Goal: Task Accomplishment & Management: Manage account settings

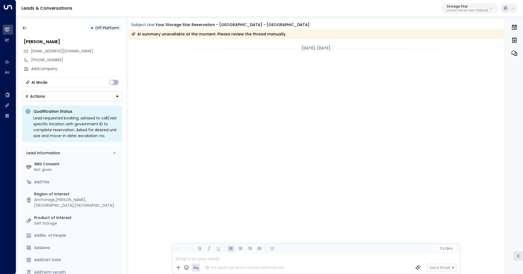
scroll to position [1244, 0]
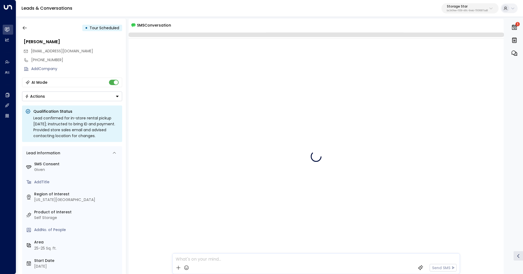
scroll to position [199, 0]
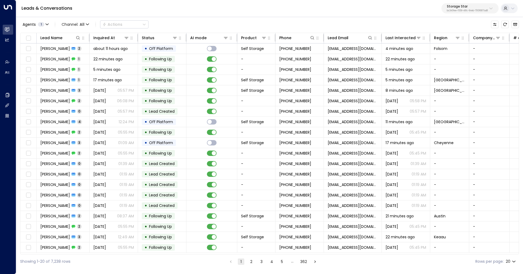
click at [452, 5] on p "Storage Star" at bounding box center [467, 6] width 41 height 3
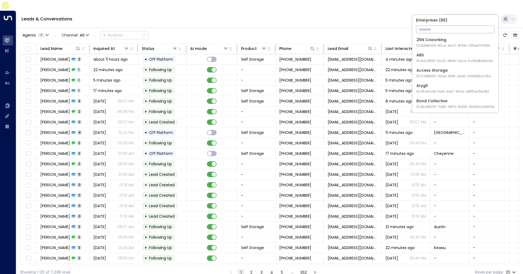
type input "*"
type input "****"
click at [457, 58] on div "Uniti Demos ID: 4c025b01-9fa0-46ff-ab3a-a620b886896e" at bounding box center [454, 57] width 76 height 11
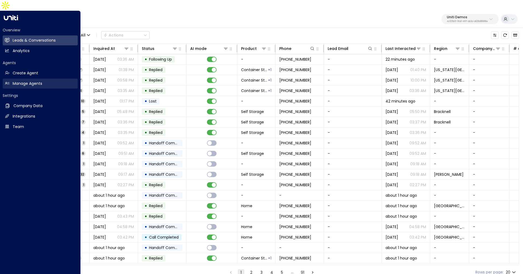
click at [28, 81] on h2 "Manage Agents" at bounding box center [28, 84] width 30 height 6
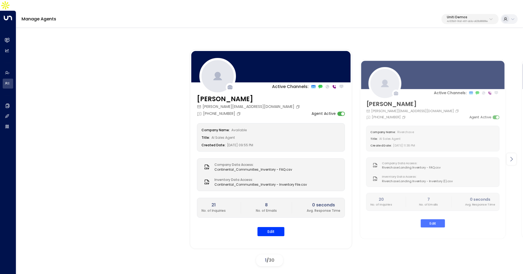
click at [514, 154] on div at bounding box center [511, 159] width 10 height 12
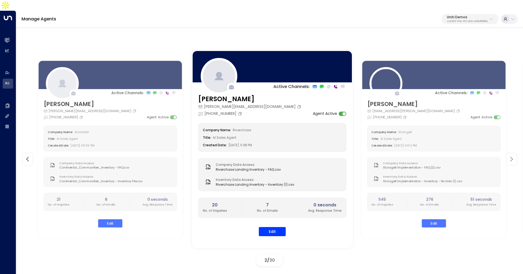
click at [514, 154] on div at bounding box center [511, 159] width 10 height 12
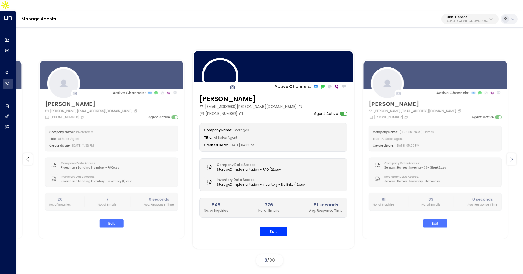
click at [514, 154] on div at bounding box center [511, 159] width 10 height 12
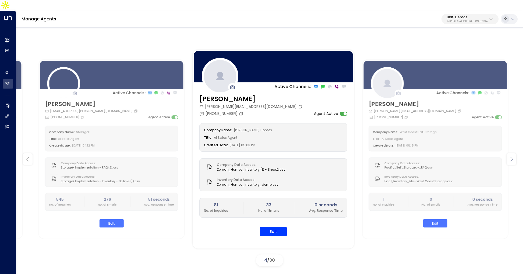
click at [514, 154] on div at bounding box center [511, 159] width 10 height 12
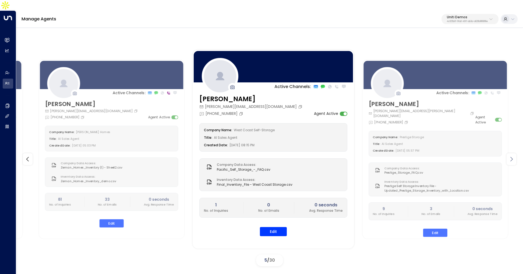
click at [514, 154] on div at bounding box center [511, 159] width 10 height 12
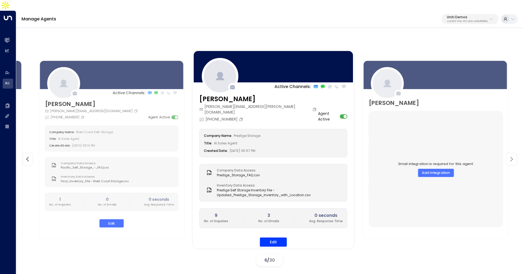
click at [514, 154] on div at bounding box center [511, 159] width 10 height 12
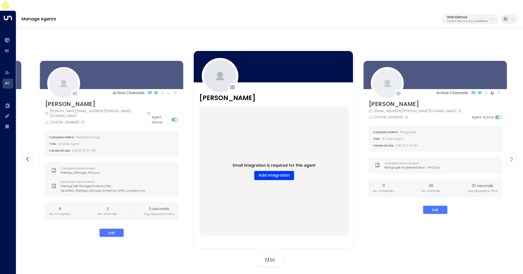
click at [514, 154] on div at bounding box center [511, 159] width 10 height 12
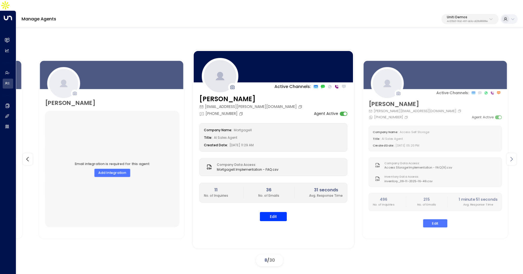
click at [514, 154] on div at bounding box center [511, 159] width 10 height 12
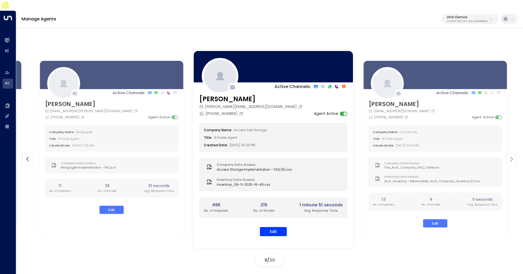
click at [514, 154] on div at bounding box center [511, 159] width 10 height 12
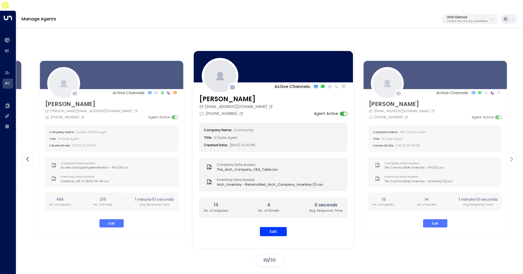
click at [515, 153] on div at bounding box center [511, 159] width 10 height 12
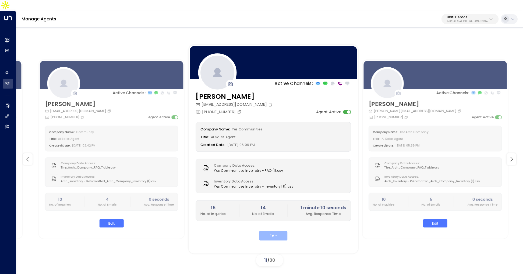
click at [268, 231] on button "Edit" at bounding box center [273, 236] width 28 height 10
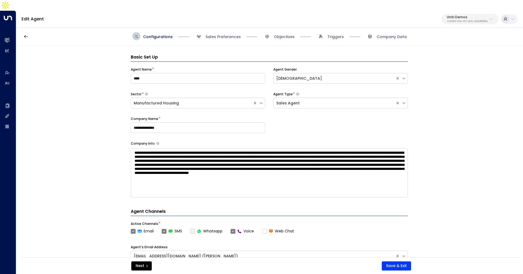
scroll to position [8, 0]
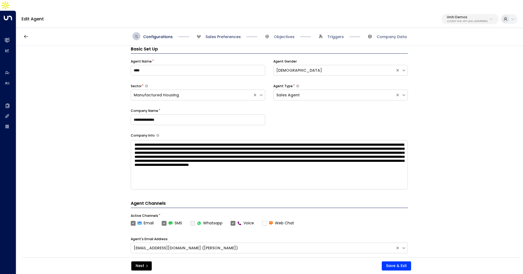
click at [228, 34] on span "Sales Preferences" at bounding box center [222, 36] width 35 height 5
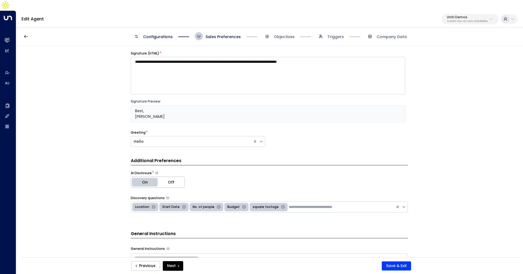
click at [160, 34] on span "Configurations" at bounding box center [158, 36] width 30 height 5
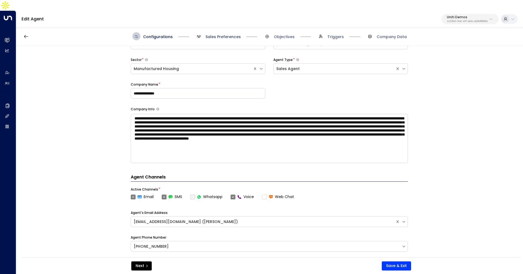
scroll to position [0, 0]
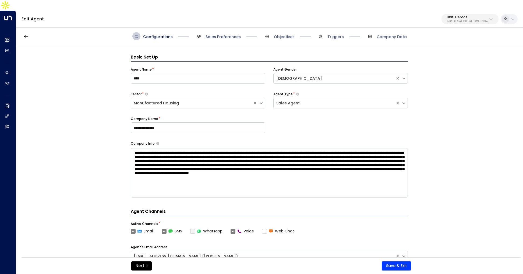
click at [221, 34] on span "Sales Preferences" at bounding box center [222, 36] width 35 height 5
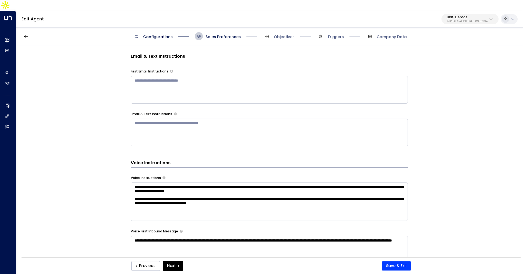
scroll to position [272, 0]
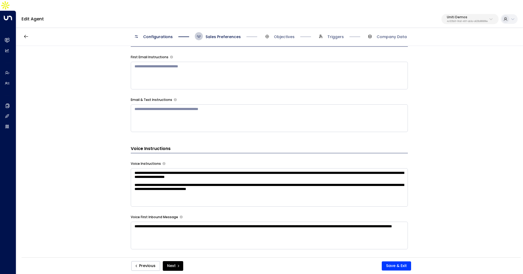
click at [141, 169] on textarea "**********" at bounding box center [269, 188] width 277 height 38
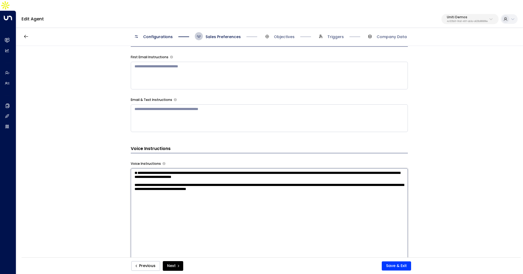
type textarea "**********"
click at [103, 180] on div "**********" at bounding box center [269, 159] width 506 height 226
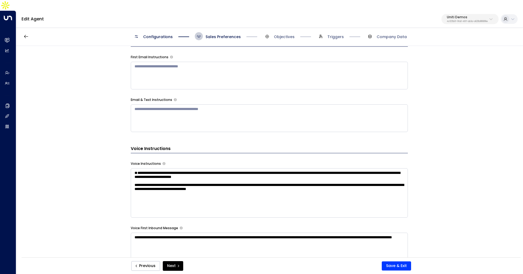
scroll to position [344, 0]
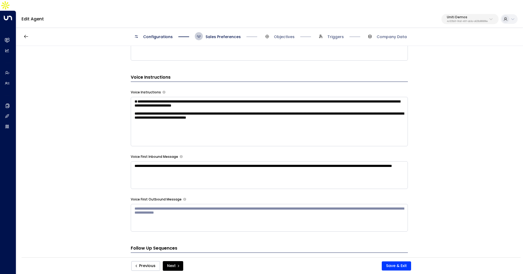
click at [229, 162] on textarea "**********" at bounding box center [269, 176] width 277 height 28
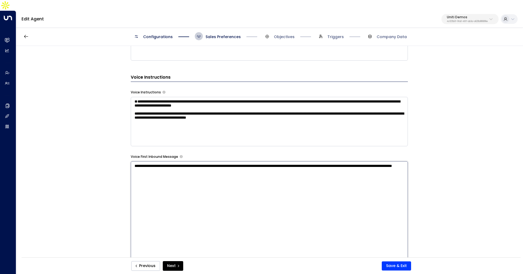
click at [229, 162] on textarea "**********" at bounding box center [269, 232] width 277 height 141
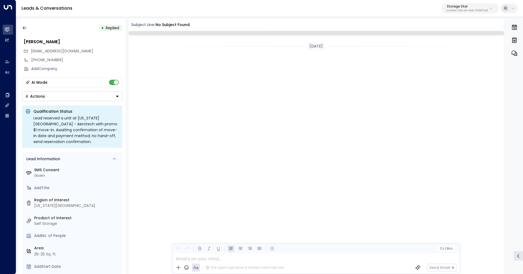
scroll to position [278, 0]
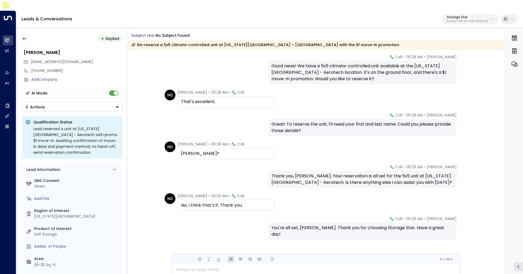
click at [458, 11] on div "Leads & Conversations Storage Star bc340fee-f559-48fc-84eb-70f3f6817ad8" at bounding box center [269, 19] width 506 height 17
click at [455, 20] on p "bc340fee-f559-48fc-84eb-70f3f6817ad8" at bounding box center [467, 21] width 41 height 2
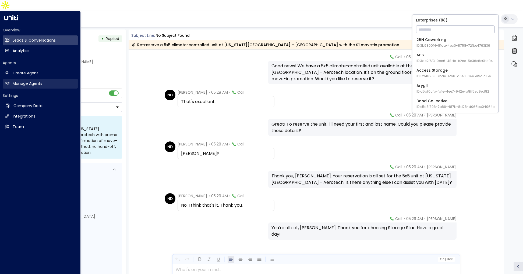
click at [20, 81] on h2 "Manage Agents" at bounding box center [28, 84] width 30 height 6
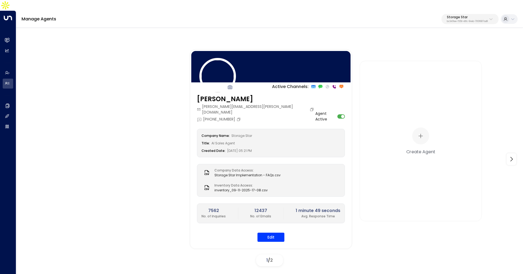
click at [448, 20] on p "bc340fee-f559-48fc-84eb-70f3f6817ad8" at bounding box center [467, 21] width 41 height 2
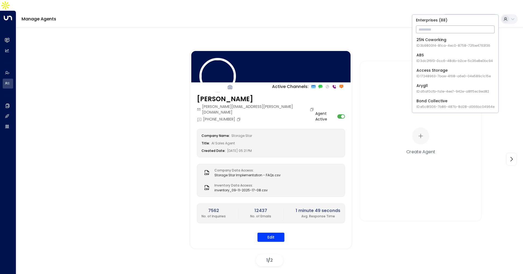
type input "*"
type input "*****"
click at [446, 55] on div "Uniti Demos ID: 4c025b01-9fa0-46ff-ab3a-a620b886896e" at bounding box center [454, 57] width 76 height 11
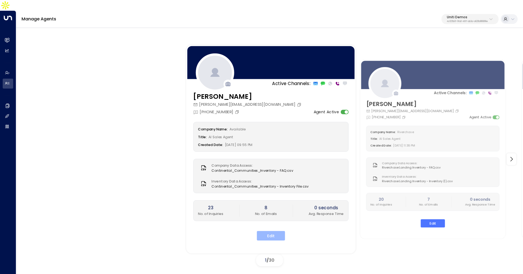
click at [267, 231] on button "Edit" at bounding box center [271, 236] width 28 height 10
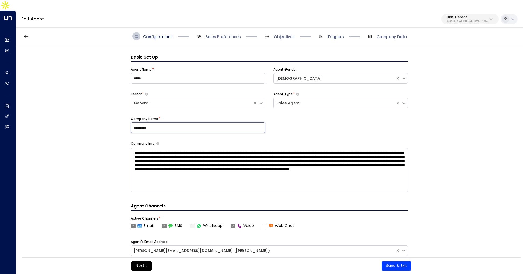
click at [163, 123] on input "*********" at bounding box center [198, 128] width 134 height 11
type input "**********"
click at [390, 267] on button "Save & Exit" at bounding box center [395, 266] width 29 height 9
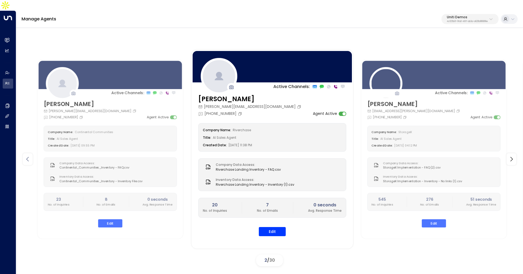
click at [31, 153] on div at bounding box center [28, 159] width 10 height 12
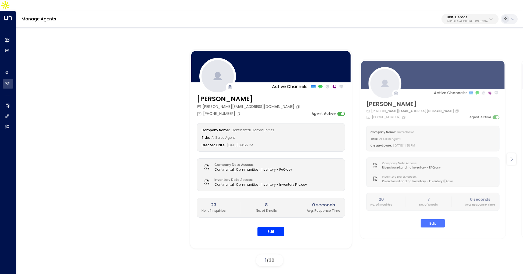
click at [511, 156] on icon at bounding box center [511, 159] width 6 height 6
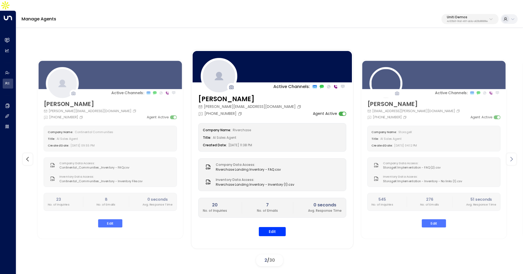
click at [511, 156] on icon at bounding box center [511, 159] width 6 height 6
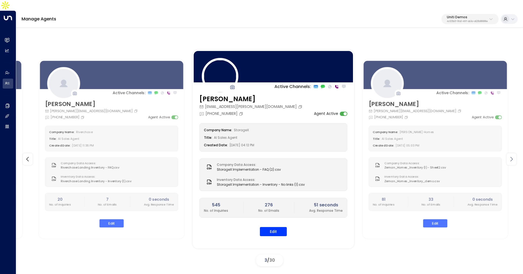
click at [512, 156] on icon at bounding box center [511, 159] width 6 height 6
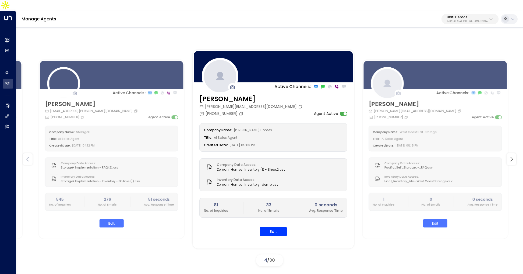
click at [26, 156] on icon at bounding box center [27, 159] width 6 height 6
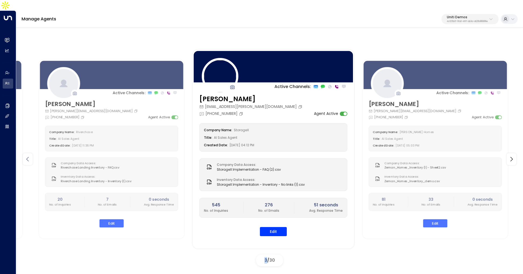
click at [26, 156] on icon at bounding box center [27, 159] width 6 height 6
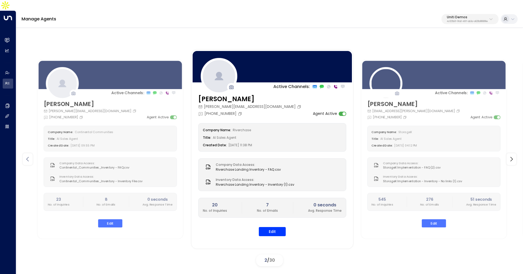
click at [26, 156] on icon at bounding box center [27, 159] width 6 height 6
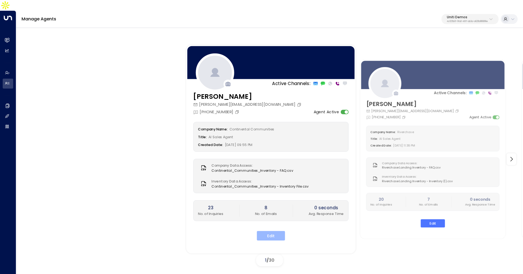
click at [268, 231] on button "Edit" at bounding box center [271, 236] width 28 height 10
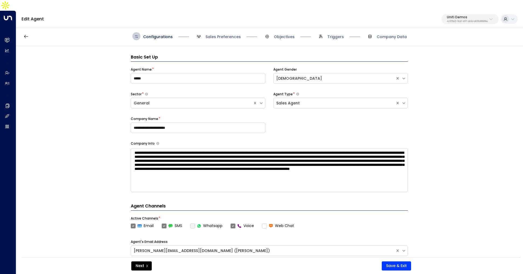
scroll to position [8, 0]
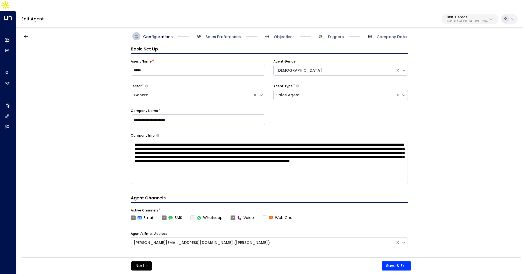
click at [212, 34] on span "Sales Preferences" at bounding box center [222, 36] width 35 height 5
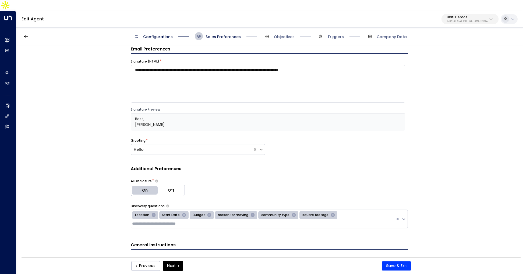
click at [292, 32] on span "Objectives" at bounding box center [278, 36] width 31 height 8
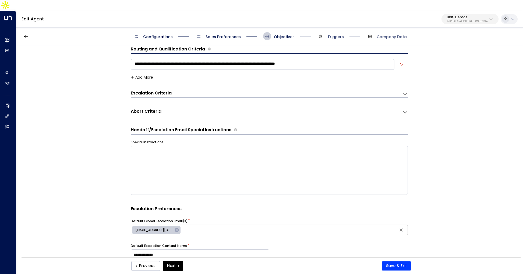
click at [331, 34] on span "Triggers" at bounding box center [335, 36] width 16 height 5
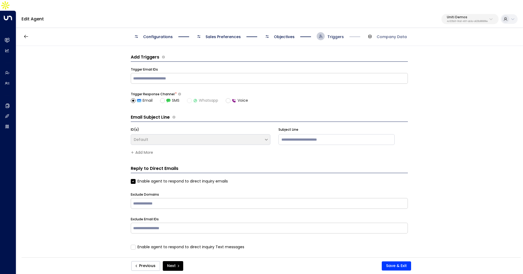
scroll to position [0, 0]
click at [388, 32] on span "Company Data" at bounding box center [386, 36] width 41 height 8
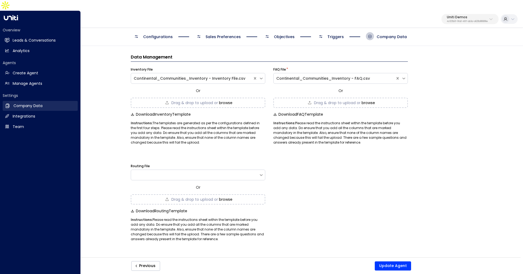
click at [35, 103] on h2 "Company Data" at bounding box center [27, 106] width 29 height 6
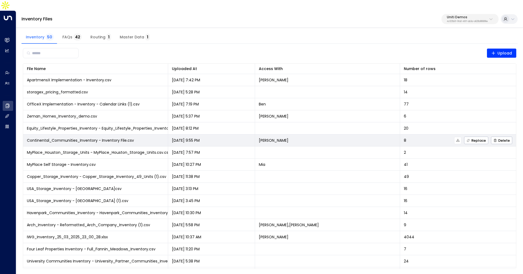
click at [110, 138] on span "Continental_Communities_Inventory - Inventory File.csv" at bounding box center [80, 140] width 107 height 5
click at [456, 139] on icon at bounding box center [458, 141] width 4 height 4
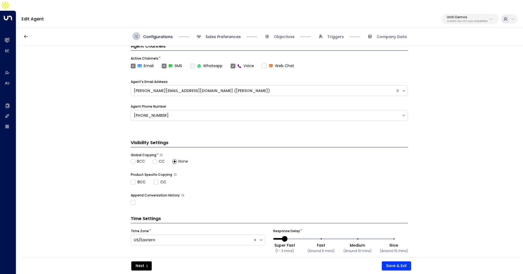
click at [215, 34] on span "Sales Preferences" at bounding box center [222, 36] width 35 height 5
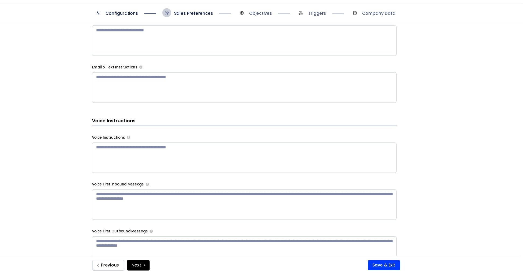
click at [208, 164] on textarea at bounding box center [269, 169] width 277 height 28
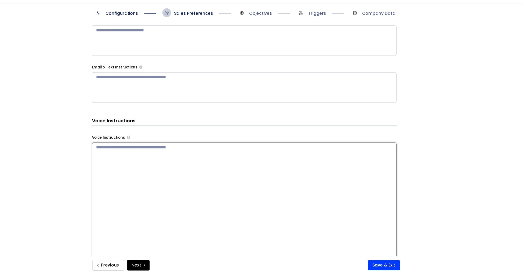
click at [396, 205] on textarea at bounding box center [269, 225] width 277 height 141
click at [431, 205] on div "**********" at bounding box center [269, 159] width 506 height 226
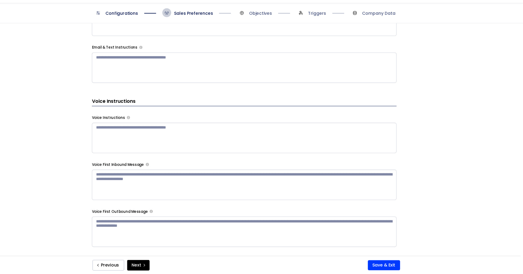
scroll to position [324, 0]
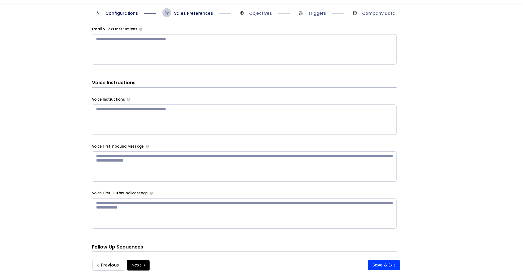
click at [223, 205] on textarea at bounding box center [269, 219] width 277 height 28
paste textarea "**********"
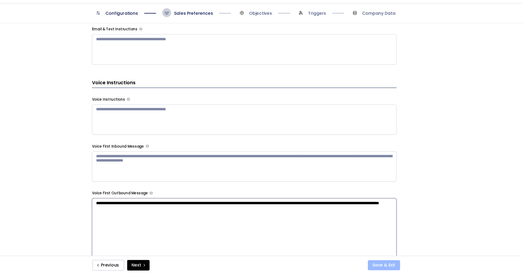
type textarea "**********"
click at [394, 265] on button "Save & Exit" at bounding box center [395, 266] width 29 height 9
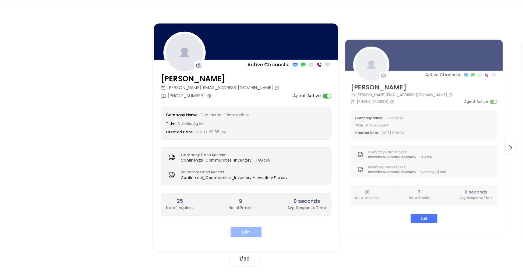
click at [275, 231] on button "Edit" at bounding box center [271, 236] width 28 height 10
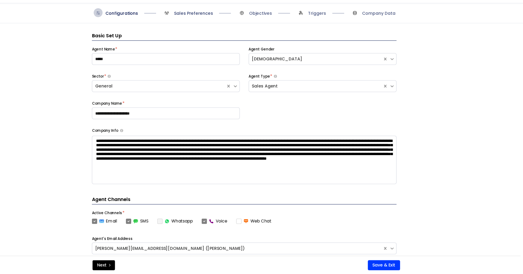
click at [229, 34] on span "Sales Preferences" at bounding box center [222, 36] width 35 height 5
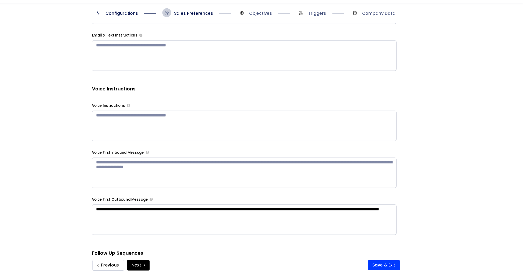
scroll to position [324, 0]
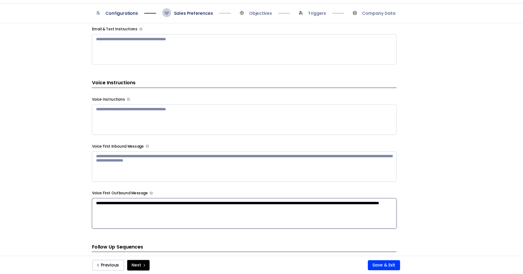
click at [167, 206] on textarea "**********" at bounding box center [269, 219] width 277 height 28
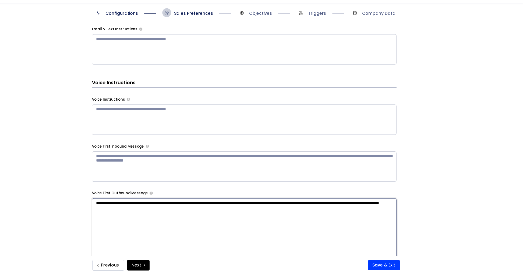
click at [167, 206] on textarea "**********" at bounding box center [269, 275] width 277 height 141
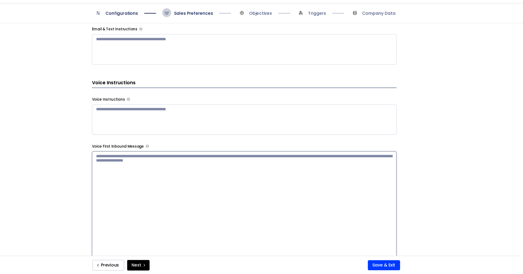
click at [176, 163] on textarea at bounding box center [269, 233] width 277 height 141
paste textarea "**********"
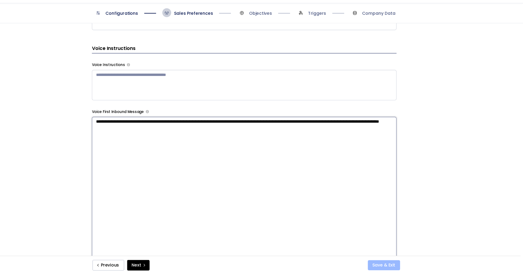
type textarea "**********"
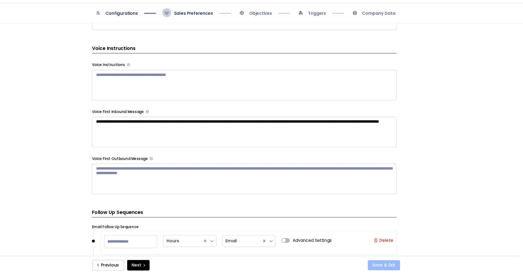
click at [391, 262] on button "Save & Exit" at bounding box center [395, 266] width 29 height 9
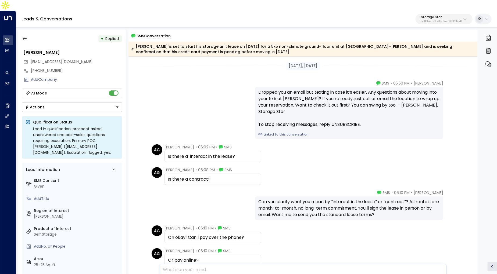
click at [267, 132] on link "Linked to this conversation" at bounding box center [349, 134] width 182 height 5
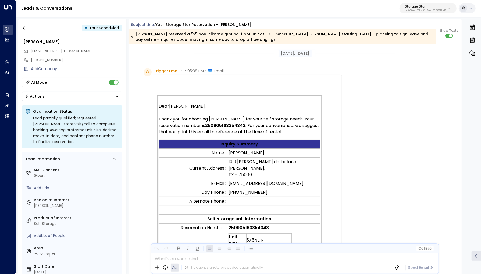
scroll to position [176, 0]
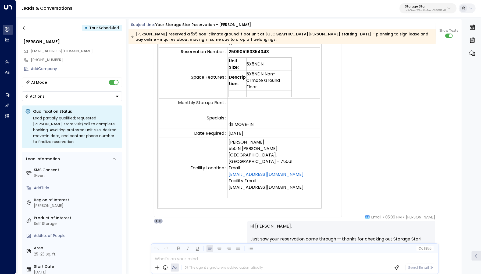
click at [427, 11] on p "bc340fee-f559-48fc-84eb-70f3f6817ad8" at bounding box center [425, 11] width 41 height 2
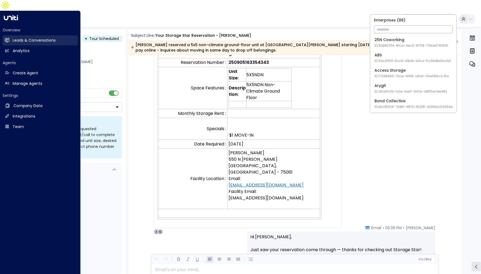
click at [8, 35] on link "Leads & Conversations Leads & Conversations" at bounding box center [40, 40] width 75 height 10
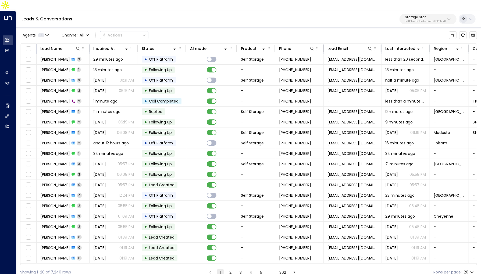
click at [231, 270] on button "2" at bounding box center [230, 273] width 6 height 6
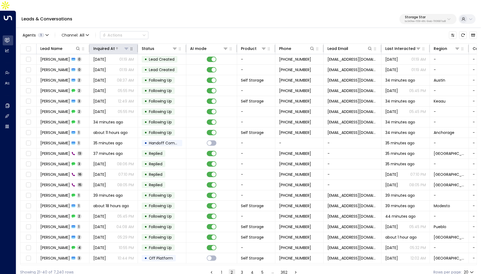
click at [107, 45] on div "Inquired At" at bounding box center [104, 48] width 22 height 6
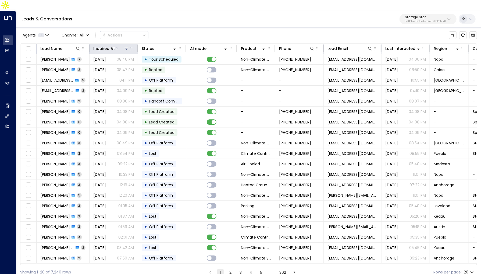
click at [107, 45] on div "Inquired At" at bounding box center [104, 48] width 22 height 6
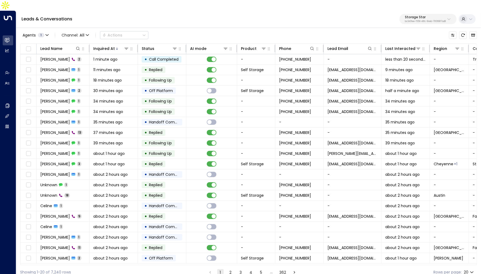
click at [228, 270] on button "2" at bounding box center [230, 273] width 6 height 6
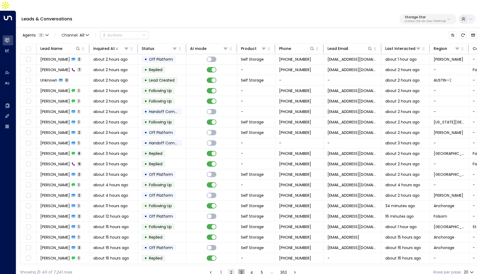
click at [238, 270] on button "3" at bounding box center [241, 273] width 6 height 6
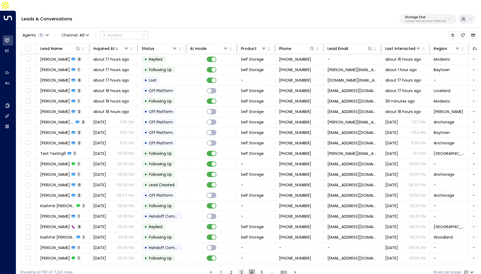
click at [251, 270] on button "4" at bounding box center [252, 273] width 6 height 6
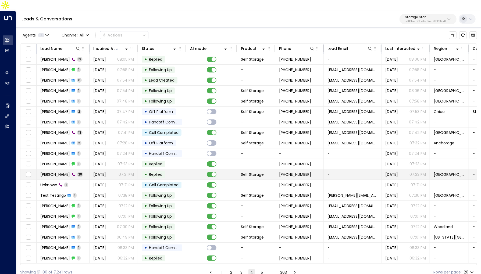
click at [105, 172] on span "[DATE]" at bounding box center [99, 174] width 13 height 5
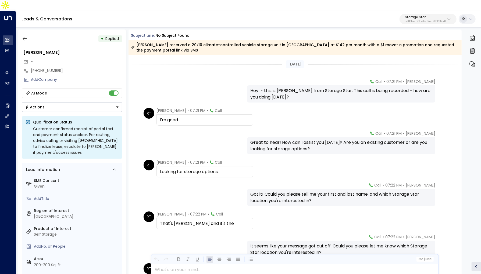
click at [472, 17] on icon at bounding box center [471, 19] width 4 height 4
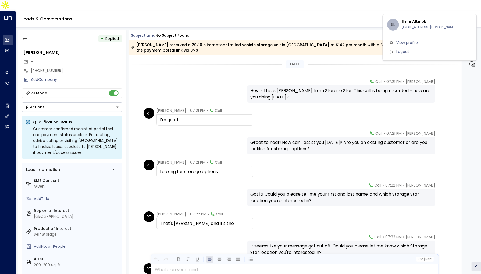
click at [205, 84] on div at bounding box center [240, 137] width 481 height 274
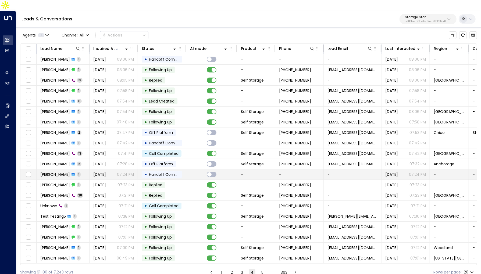
click at [58, 172] on div "Robert 1" at bounding box center [60, 174] width 40 height 5
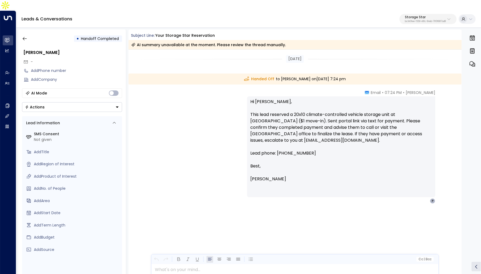
click at [28, 34] on div "• Handoff Completed Robert - Add Phone number Add Company AI Mode Actions Lead …" at bounding box center [72, 158] width 108 height 256
click at [26, 36] on icon "button" at bounding box center [24, 38] width 5 height 5
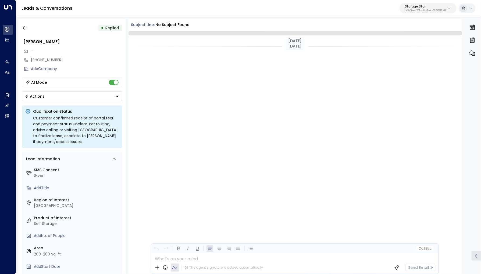
scroll to position [1582, 0]
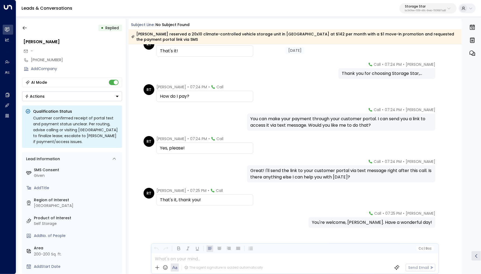
click at [444, 11] on p "bc340fee-f559-48fc-84eb-70f3f6817ad8" at bounding box center [425, 11] width 41 height 2
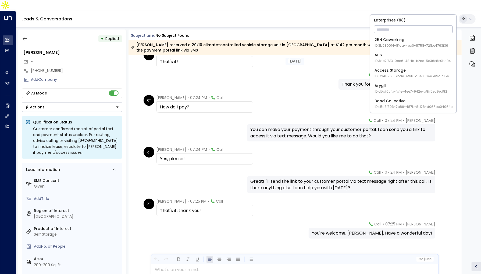
click at [464, 17] on icon at bounding box center [463, 19] width 4 height 4
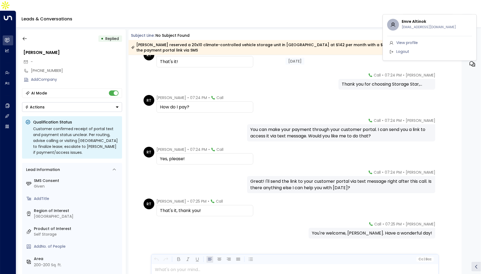
click at [415, 45] on span "View profile" at bounding box center [407, 43] width 22 height 6
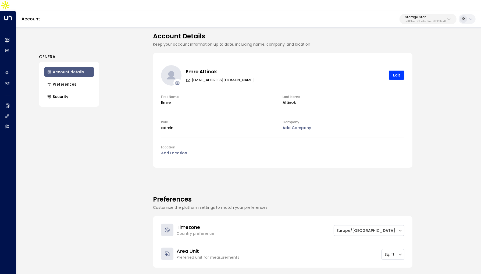
scroll to position [19, 0]
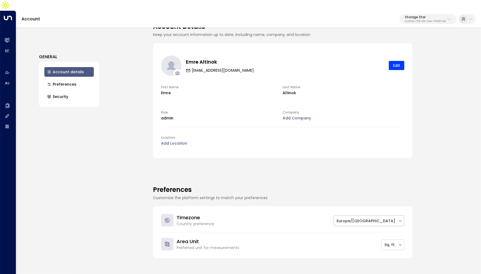
click at [392, 218] on div at bounding box center [366, 221] width 59 height 7
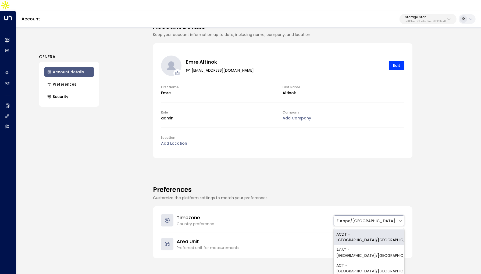
click at [441, 194] on div "Account Details Keep your account information up to date, including name, compa…" at bounding box center [305, 156] width 305 height 258
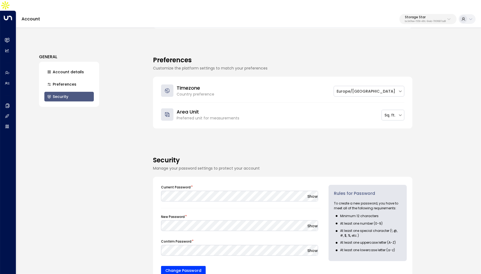
scroll to position [149, 0]
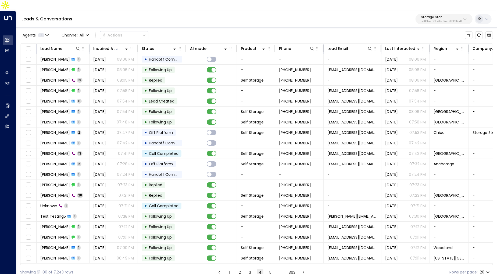
click at [85, 30] on div "Agents 1 Channel: All Actions" at bounding box center [84, 35] width 128 height 11
click at [86, 34] on icon "button" at bounding box center [87, 35] width 3 height 3
click at [87, 31] on span "Channel: All" at bounding box center [75, 35] width 32 height 8
click at [83, 48] on p "SMS" at bounding box center [78, 46] width 26 height 6
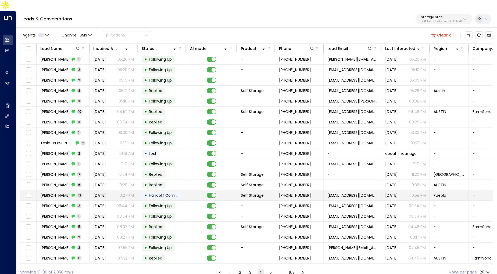
click at [127, 193] on p "10:27 PM" at bounding box center [126, 195] width 15 height 5
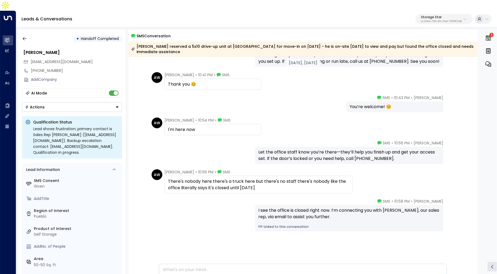
scroll to position [218, 0]
click at [22, 36] on icon "button" at bounding box center [24, 38] width 5 height 5
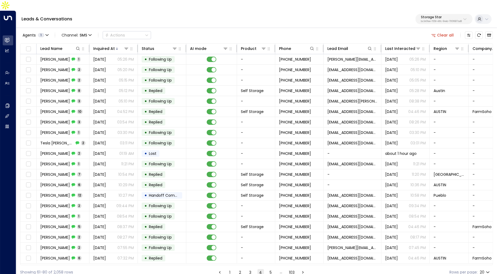
click at [272, 270] on button "5" at bounding box center [271, 273] width 6 height 6
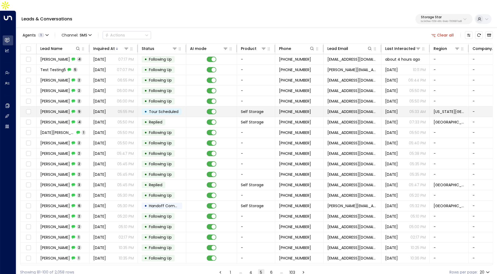
click at [125, 109] on p "05:55 PM" at bounding box center [126, 111] width 16 height 5
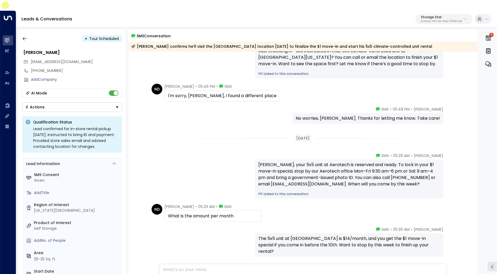
scroll to position [185, 0]
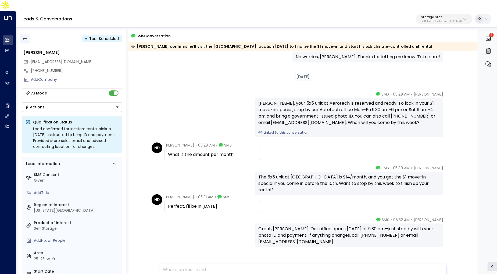
click at [22, 36] on icon "button" at bounding box center [24, 38] width 5 height 5
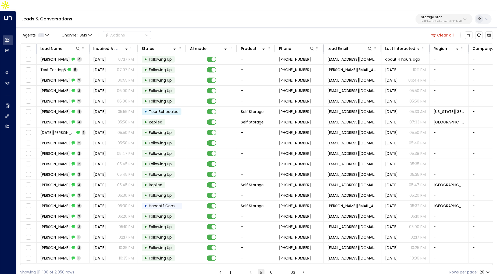
click at [270, 270] on button "6" at bounding box center [271, 273] width 6 height 6
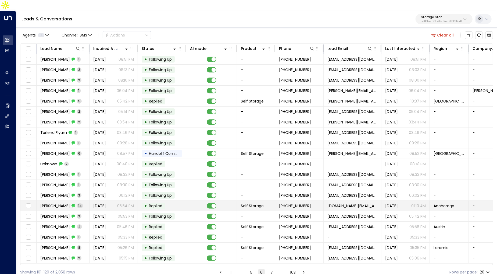
click at [137, 201] on td "Sep 06, 2025 05:54 PM" at bounding box center [114, 206] width 48 height 10
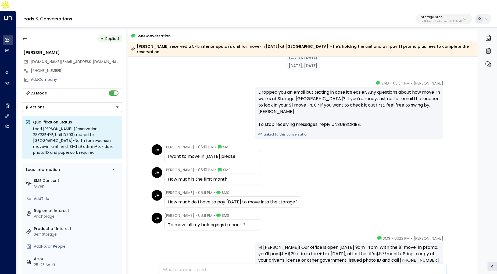
click at [286, 132] on link "Linked to this conversation" at bounding box center [349, 134] width 182 height 5
click at [26, 36] on icon "button" at bounding box center [24, 38] width 5 height 5
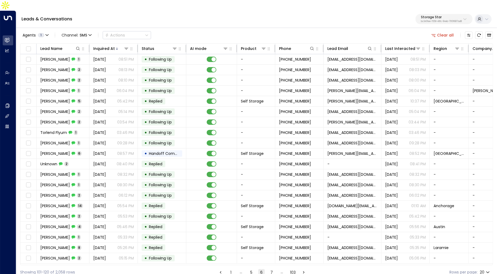
click at [272, 270] on button "7" at bounding box center [272, 273] width 6 height 6
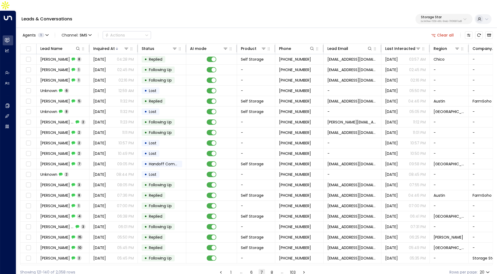
click at [435, 20] on p "bc340fee-f559-48fc-84eb-70f3f6817ad8" at bounding box center [441, 21] width 41 height 2
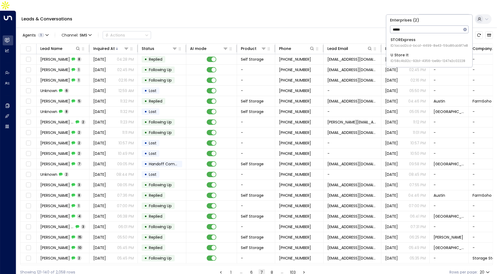
type input "*****"
click at [421, 45] on span "ID: 1acad2cd-bca1-4499-8e43-59a86ab9f7e8" at bounding box center [429, 45] width 77 height 5
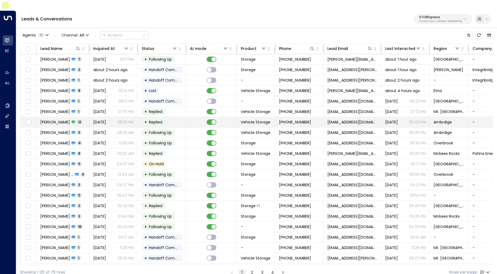
click at [69, 120] on div "brian franks 12" at bounding box center [61, 122] width 42 height 5
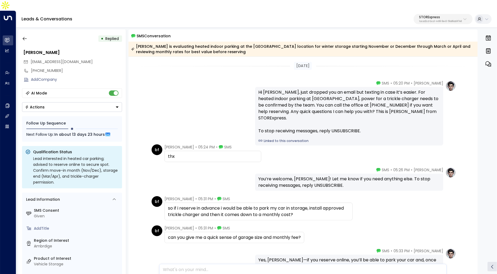
click at [287, 126] on div "Hi Brian, just dropped you an email but texting in case it’s easier. For heated…" at bounding box center [349, 116] width 188 height 59
click at [282, 139] on link "Linked to this conversation" at bounding box center [349, 141] width 182 height 5
